Goal: Task Accomplishment & Management: Manage account settings

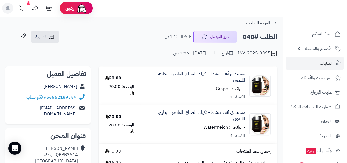
drag, startPoint x: 268, startPoint y: 12, endPoint x: 274, endPoint y: 24, distance: 13.2
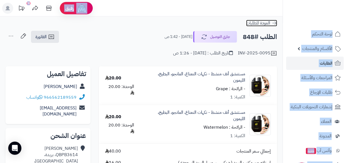
click at [274, 24] on icon at bounding box center [274, 22] width 5 height 5
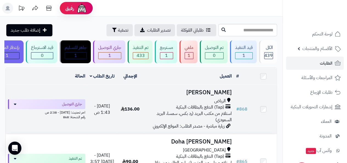
click at [222, 94] on h3 "Sara E" at bounding box center [189, 92] width 86 height 6
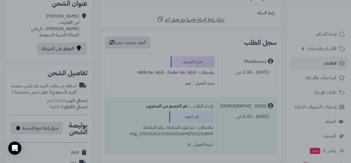
click at [77, 82] on div at bounding box center [175, 81] width 351 height 163
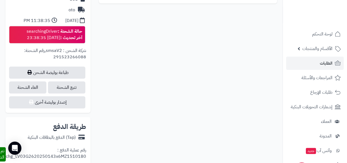
scroll to position [293, 0]
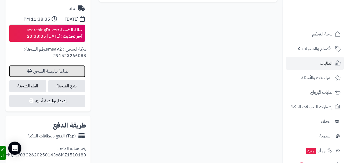
click at [66, 65] on link "طباعة بوليصة الشحن" at bounding box center [47, 71] width 76 height 12
